Goal: Task Accomplishment & Management: Use online tool/utility

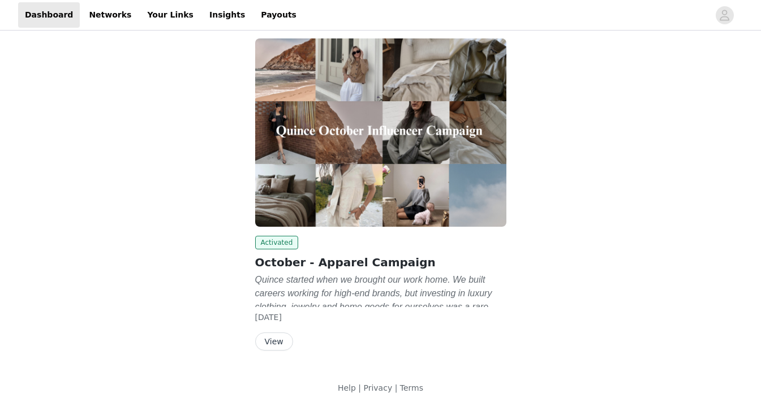
scroll to position [67, 0]
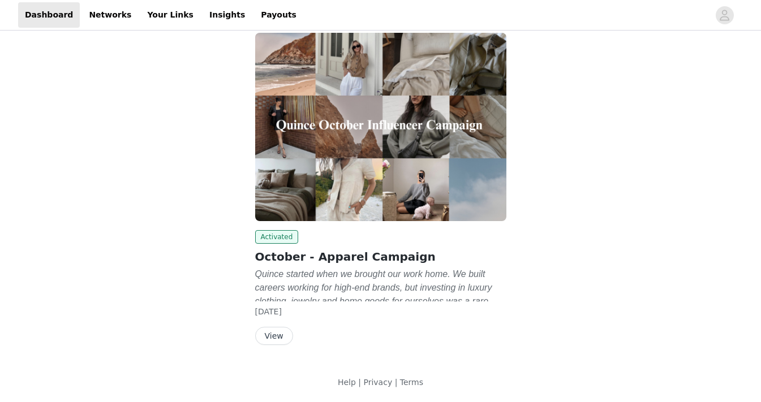
click at [271, 336] on button "View" at bounding box center [274, 336] width 38 height 18
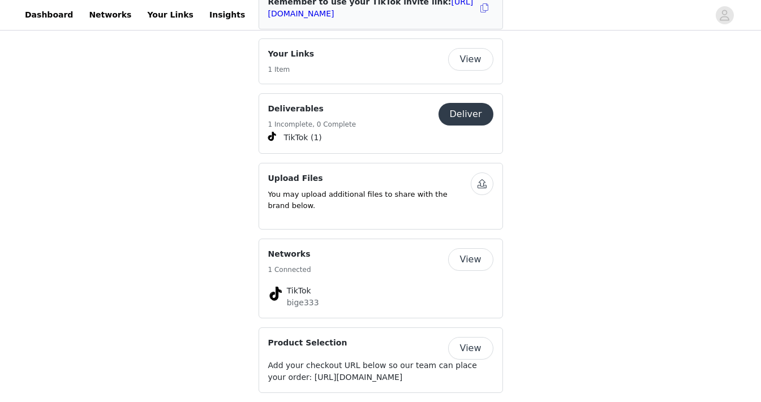
scroll to position [1775, 0]
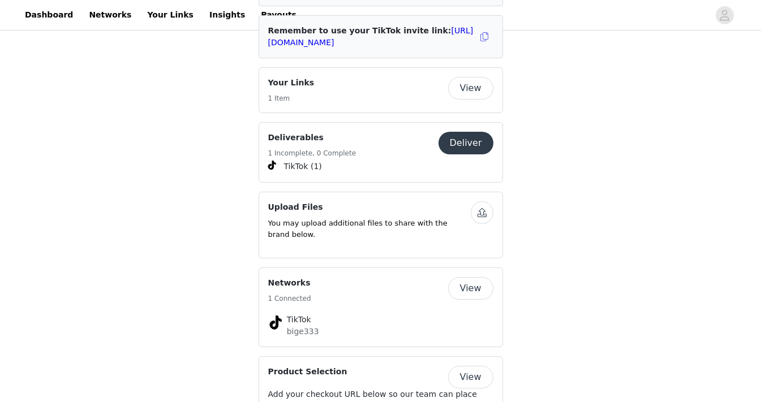
click at [460, 132] on button "Deliver" at bounding box center [465, 143] width 55 height 23
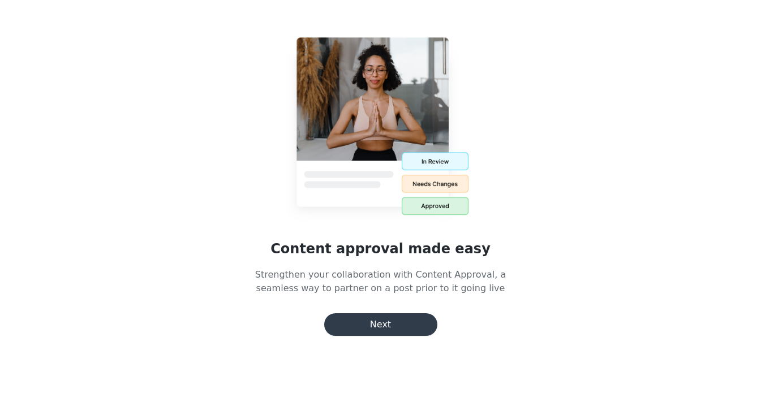
scroll to position [17, 0]
click at [381, 321] on button "Next" at bounding box center [380, 324] width 113 height 23
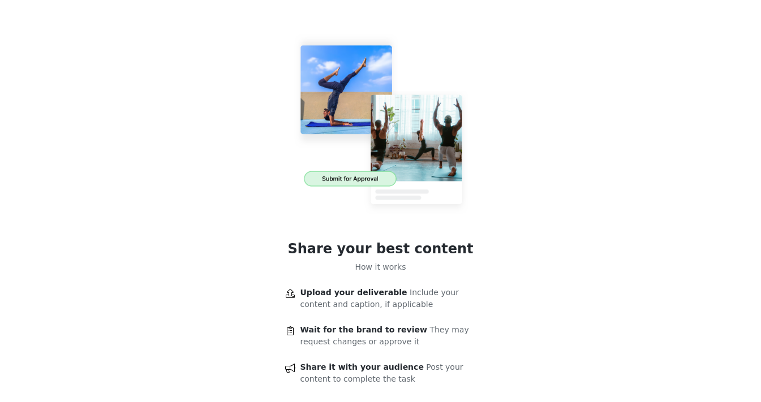
scroll to position [62, 0]
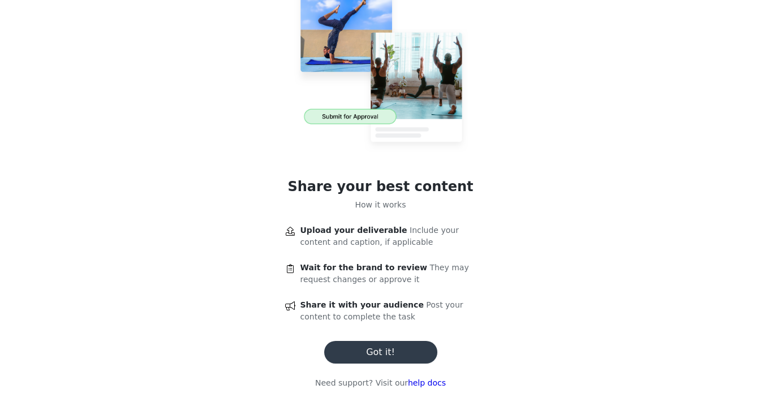
click at [378, 351] on button "Got it!" at bounding box center [380, 352] width 113 height 23
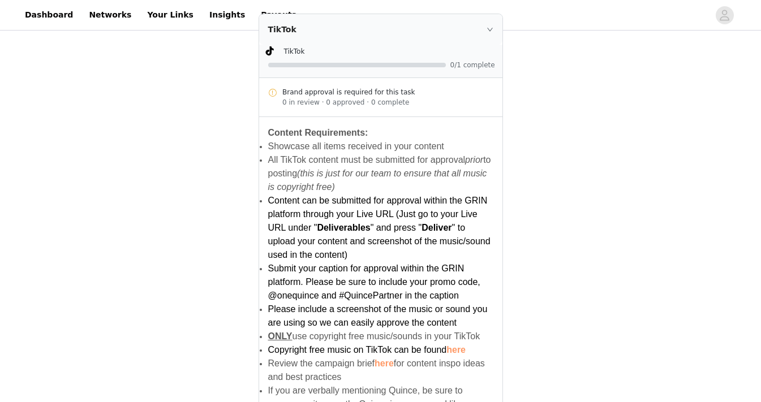
scroll to position [0, 0]
